Goal: Book appointment/travel/reservation

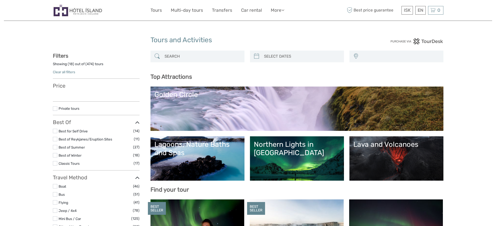
select select
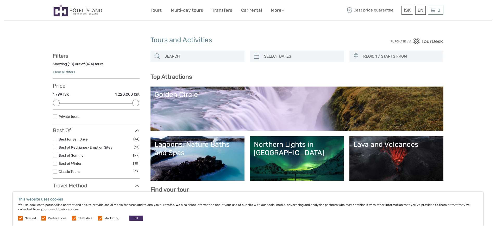
click at [262, 106] on link "Golden Circle" at bounding box center [296, 108] width 285 height 36
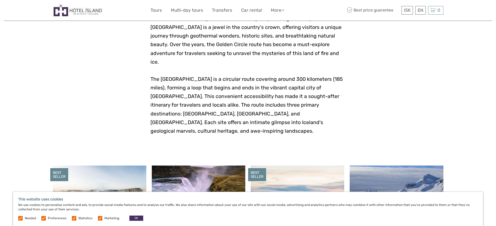
scroll to position [156, 0]
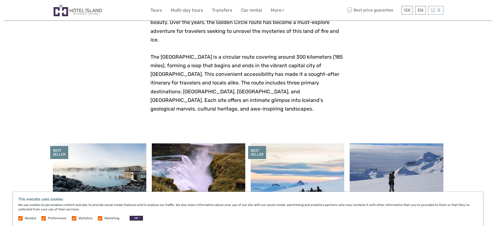
click at [132, 218] on button "OK" at bounding box center [136, 217] width 14 height 5
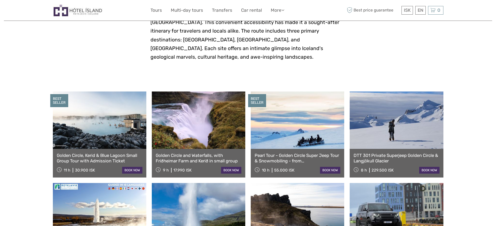
scroll to position [208, 0]
click at [94, 117] on link at bounding box center [99, 119] width 93 height 57
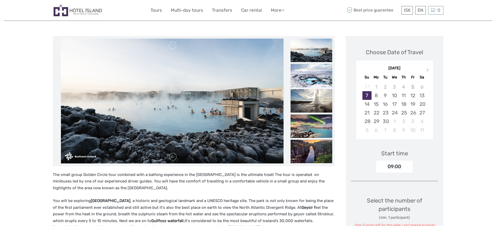
scroll to position [52, 0]
click at [310, 74] on img at bounding box center [311, 75] width 42 height 23
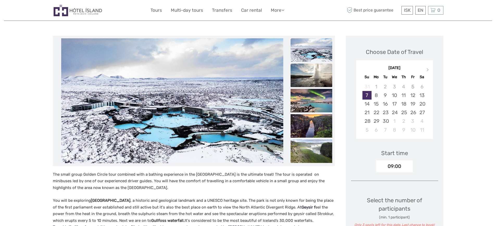
click at [309, 73] on img at bounding box center [311, 75] width 42 height 23
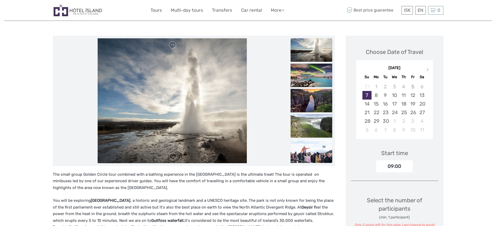
click at [309, 73] on img at bounding box center [311, 75] width 42 height 23
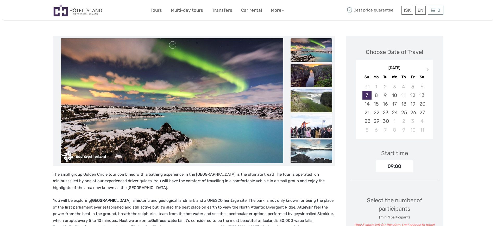
click at [309, 73] on img at bounding box center [311, 75] width 42 height 23
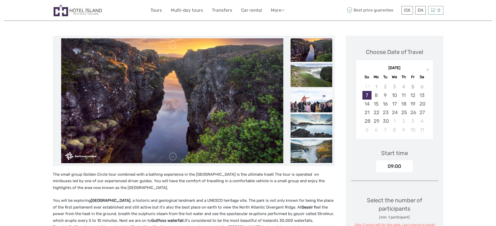
click at [309, 73] on img at bounding box center [311, 75] width 42 height 23
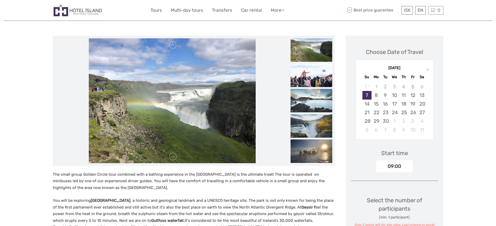
click at [309, 73] on img at bounding box center [311, 75] width 42 height 23
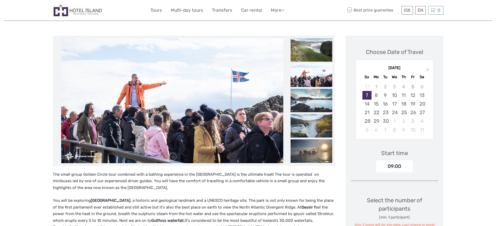
click at [309, 73] on img at bounding box center [311, 74] width 42 height 23
click at [307, 93] on img at bounding box center [311, 99] width 42 height 23
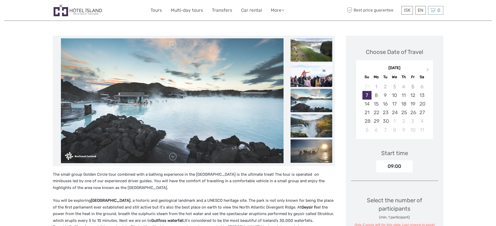
click at [308, 129] on img at bounding box center [311, 125] width 42 height 23
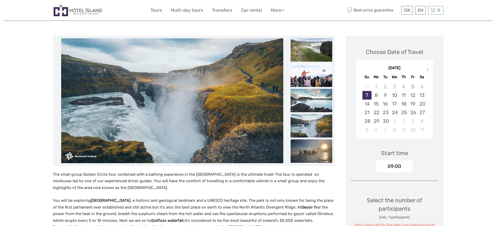
click at [306, 151] on img at bounding box center [311, 150] width 42 height 23
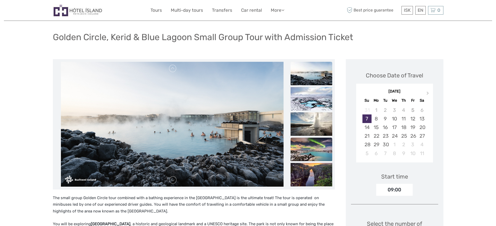
scroll to position [26, 0]
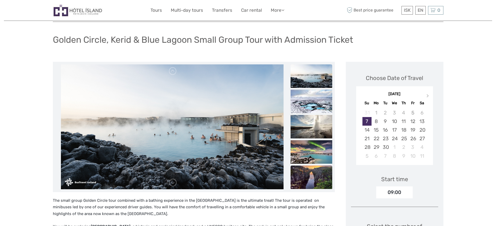
click at [315, 177] on img at bounding box center [311, 176] width 42 height 23
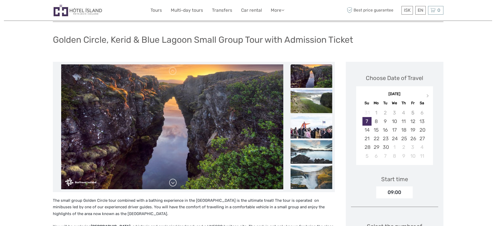
click at [174, 183] on link at bounding box center [173, 182] width 8 height 8
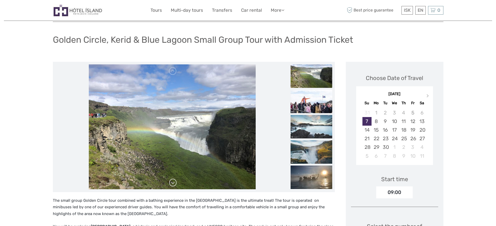
click at [174, 183] on link at bounding box center [173, 182] width 8 height 8
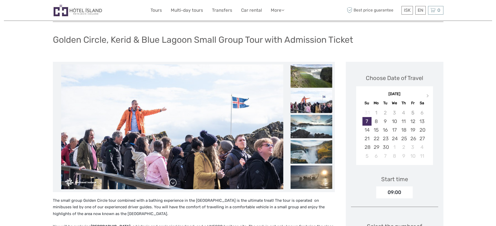
click at [174, 183] on link at bounding box center [173, 182] width 8 height 8
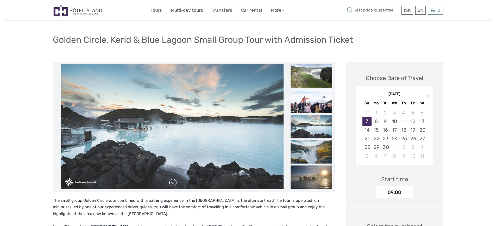
click at [174, 183] on link at bounding box center [173, 182] width 8 height 8
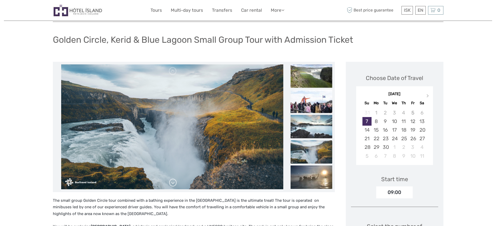
click at [174, 183] on link at bounding box center [173, 182] width 8 height 8
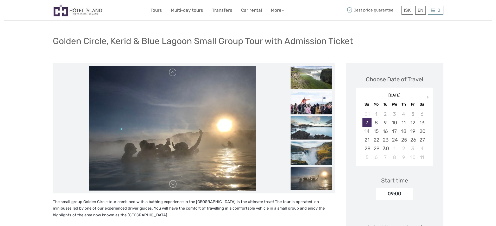
scroll to position [0, 0]
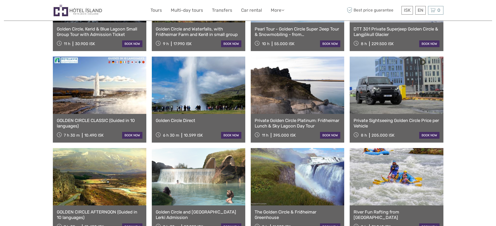
scroll to position [338, 0]
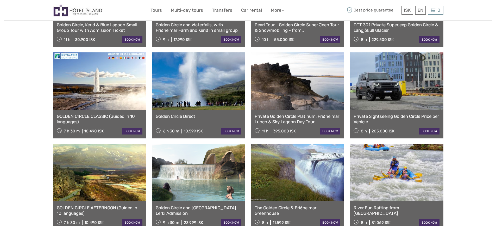
click at [192, 166] on link at bounding box center [198, 172] width 93 height 57
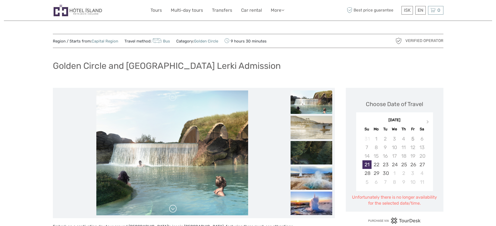
click at [172, 211] on link at bounding box center [173, 208] width 8 height 8
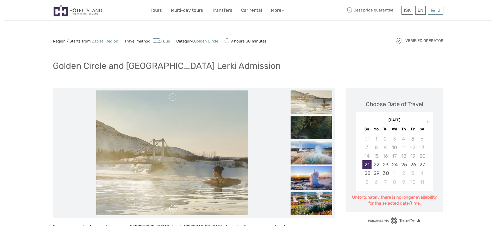
click at [172, 211] on link at bounding box center [173, 208] width 8 height 8
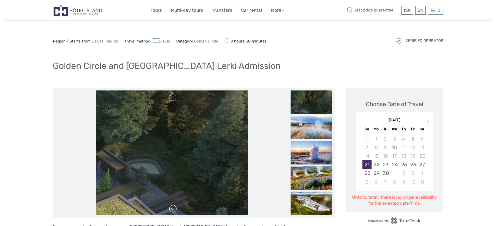
click at [172, 211] on link at bounding box center [173, 208] width 8 height 8
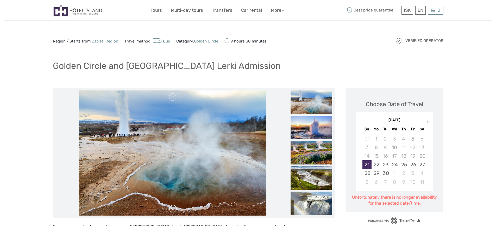
click at [172, 211] on link at bounding box center [173, 208] width 8 height 8
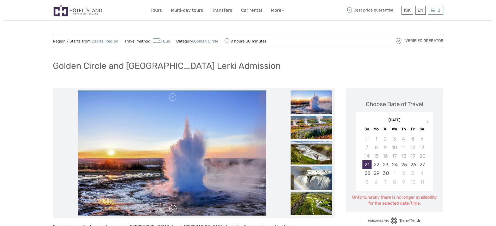
click at [172, 211] on link at bounding box center [173, 208] width 8 height 8
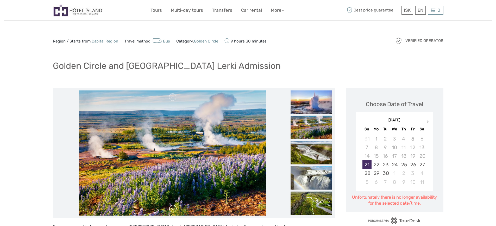
click at [172, 211] on link at bounding box center [173, 208] width 8 height 8
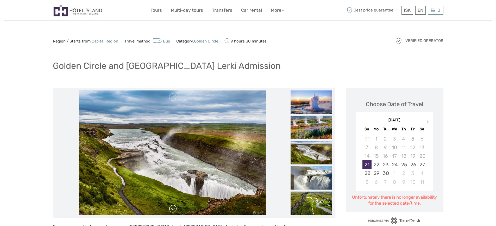
click at [172, 211] on link at bounding box center [173, 208] width 8 height 8
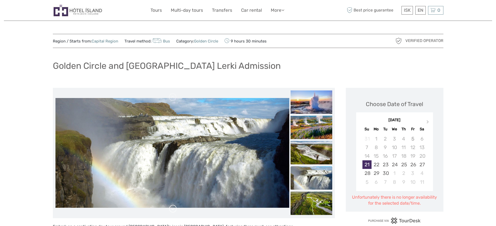
click at [172, 211] on link at bounding box center [173, 208] width 8 height 8
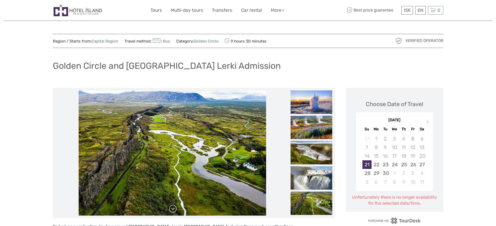
click at [172, 211] on link at bounding box center [173, 208] width 8 height 8
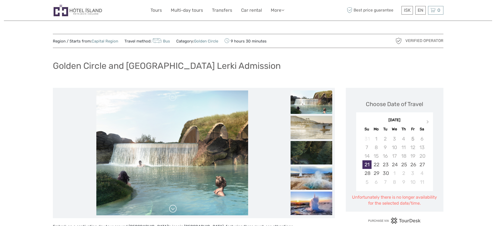
click at [172, 211] on link at bounding box center [173, 208] width 8 height 8
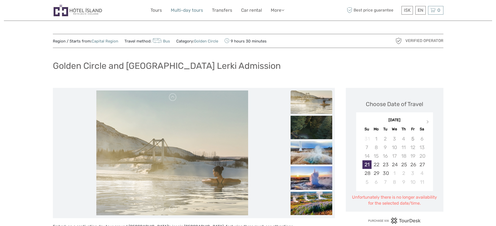
click at [192, 10] on link "Multi-day tours" at bounding box center [187, 11] width 32 height 8
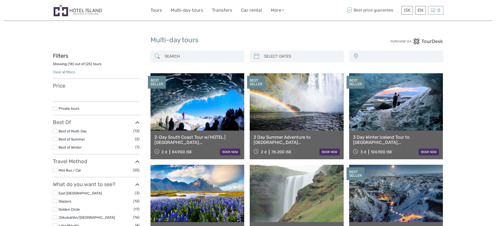
select select
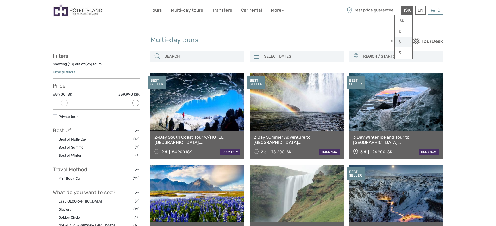
click at [400, 42] on link "$" at bounding box center [404, 41] width 18 height 9
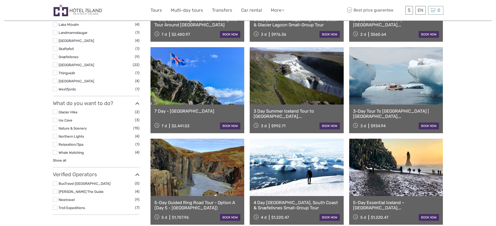
scroll to position [208, 0]
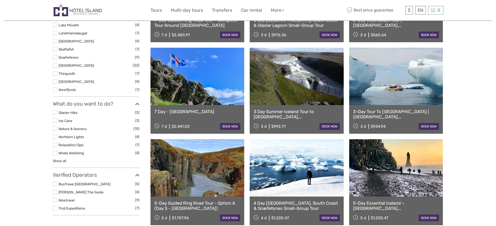
click at [209, 98] on link at bounding box center [197, 76] width 94 height 57
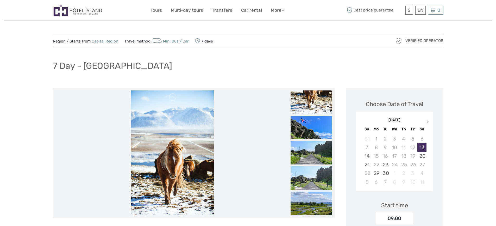
click at [196, 183] on img at bounding box center [172, 152] width 83 height 125
click at [309, 134] on img at bounding box center [311, 127] width 42 height 23
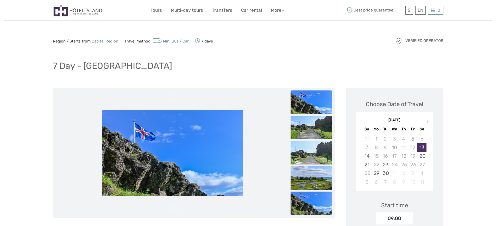
click at [306, 134] on img at bounding box center [311, 127] width 42 height 23
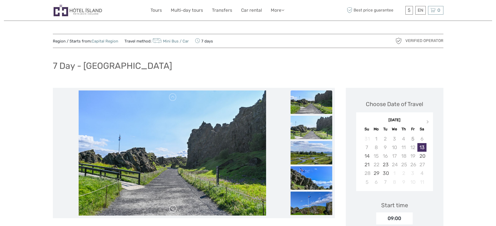
click at [174, 210] on link at bounding box center [173, 208] width 8 height 8
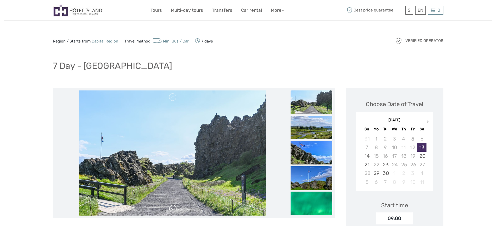
click at [174, 210] on link at bounding box center [173, 208] width 8 height 8
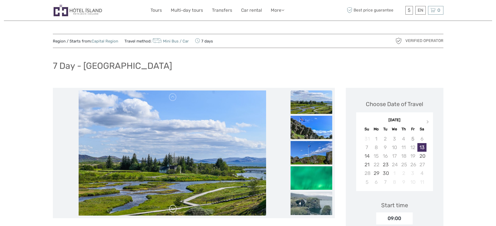
click at [174, 210] on link at bounding box center [173, 208] width 8 height 8
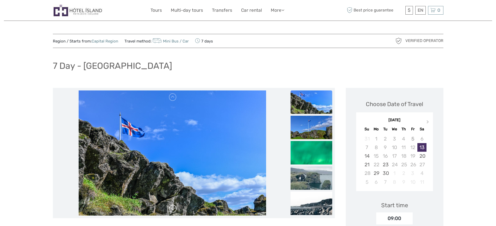
click at [174, 210] on link at bounding box center [173, 208] width 8 height 8
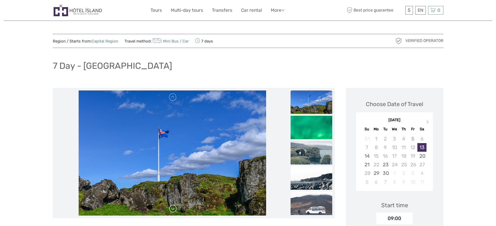
click at [174, 210] on link at bounding box center [173, 208] width 8 height 8
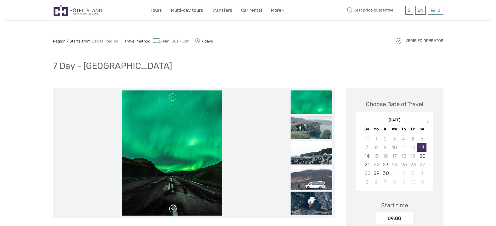
click at [174, 210] on link at bounding box center [173, 208] width 8 height 8
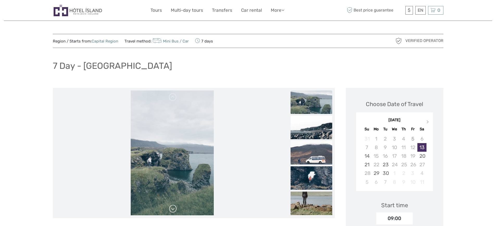
click at [174, 210] on link at bounding box center [173, 208] width 8 height 8
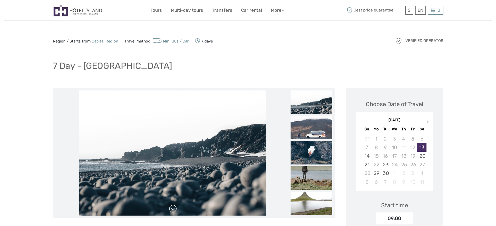
click at [174, 210] on link at bounding box center [173, 208] width 8 height 8
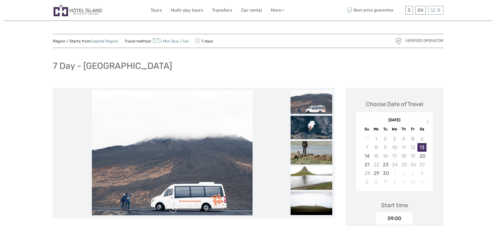
click at [174, 210] on link at bounding box center [173, 208] width 8 height 8
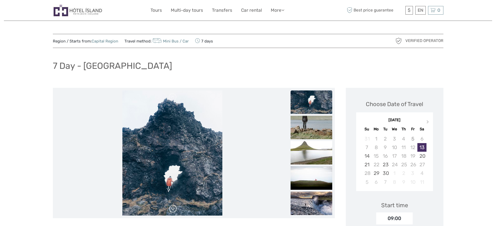
click at [174, 210] on link at bounding box center [173, 208] width 8 height 8
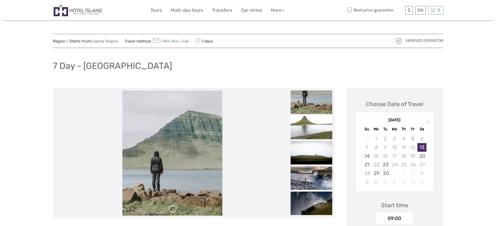
click at [174, 210] on link at bounding box center [173, 208] width 8 height 8
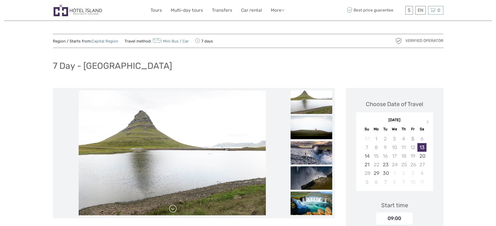
click at [174, 210] on link at bounding box center [173, 208] width 8 height 8
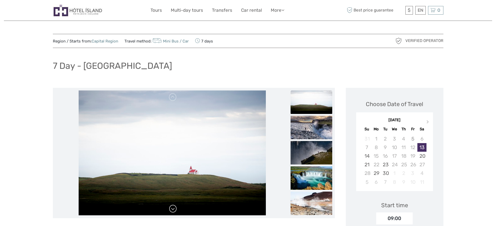
click at [174, 210] on link at bounding box center [173, 208] width 8 height 8
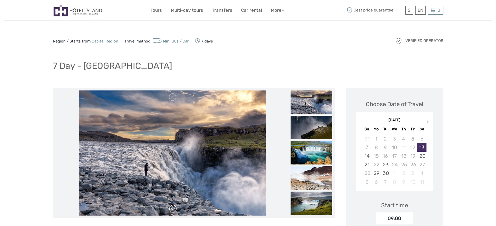
click at [174, 210] on link at bounding box center [173, 208] width 8 height 8
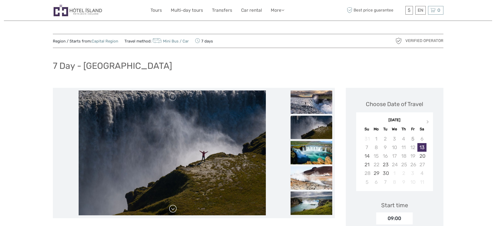
click at [174, 210] on link at bounding box center [173, 208] width 8 height 8
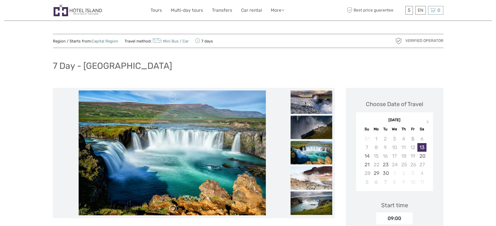
click at [174, 210] on link at bounding box center [173, 208] width 8 height 8
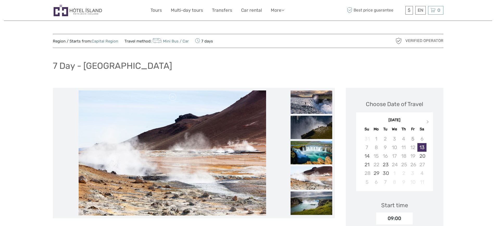
click at [174, 210] on link at bounding box center [173, 208] width 8 height 8
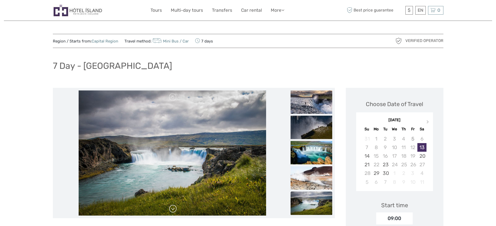
click at [174, 210] on link at bounding box center [173, 208] width 8 height 8
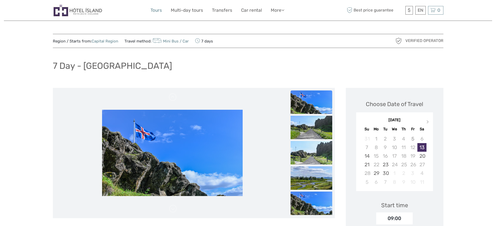
click at [156, 10] on link "Tours" at bounding box center [155, 11] width 11 height 8
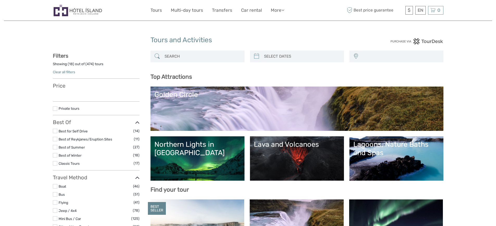
select select
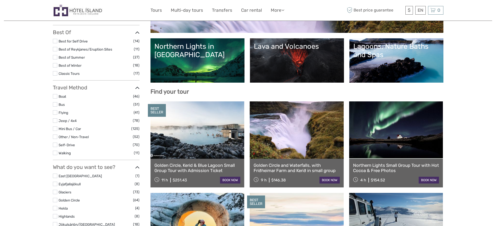
scroll to position [104, 0]
